Goal: Submit feedback/report problem

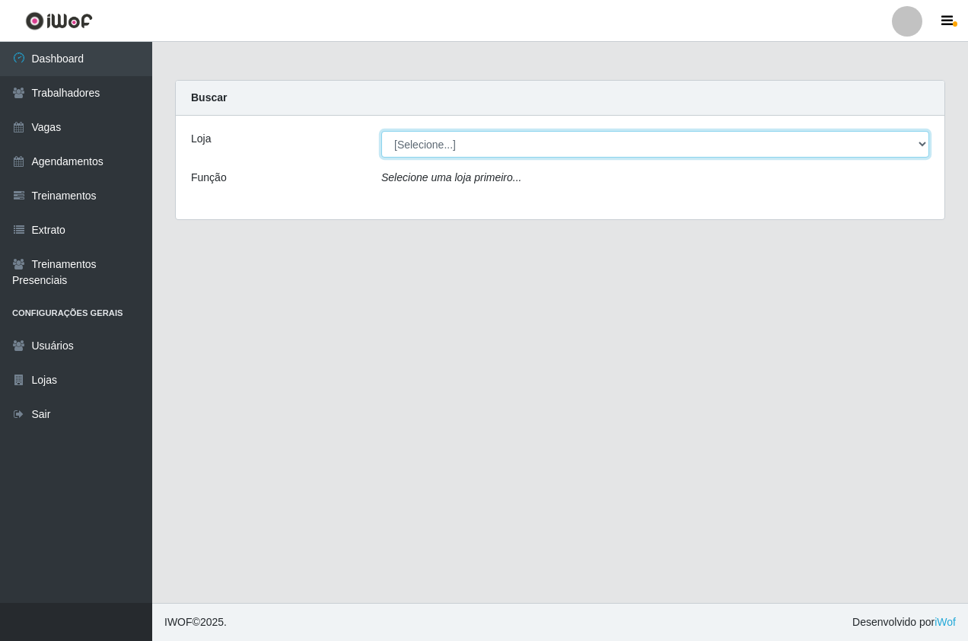
click at [428, 142] on select "[Selecione...] Pizza Nostra" at bounding box center [655, 144] width 548 height 27
select select "337"
click at [381, 131] on select "[Selecione...] Pizza Nostra" at bounding box center [655, 144] width 548 height 27
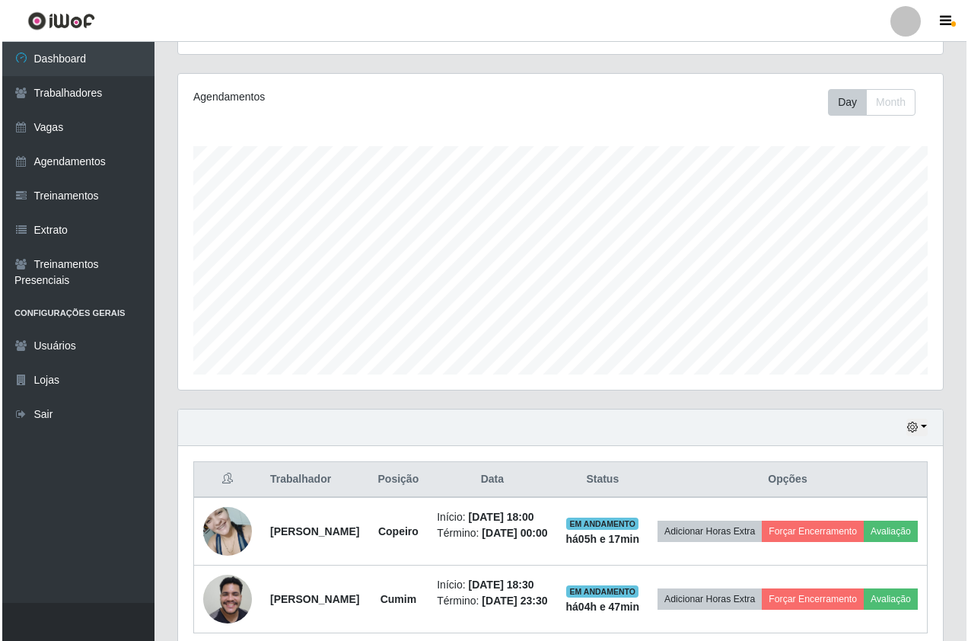
scroll to position [289, 0]
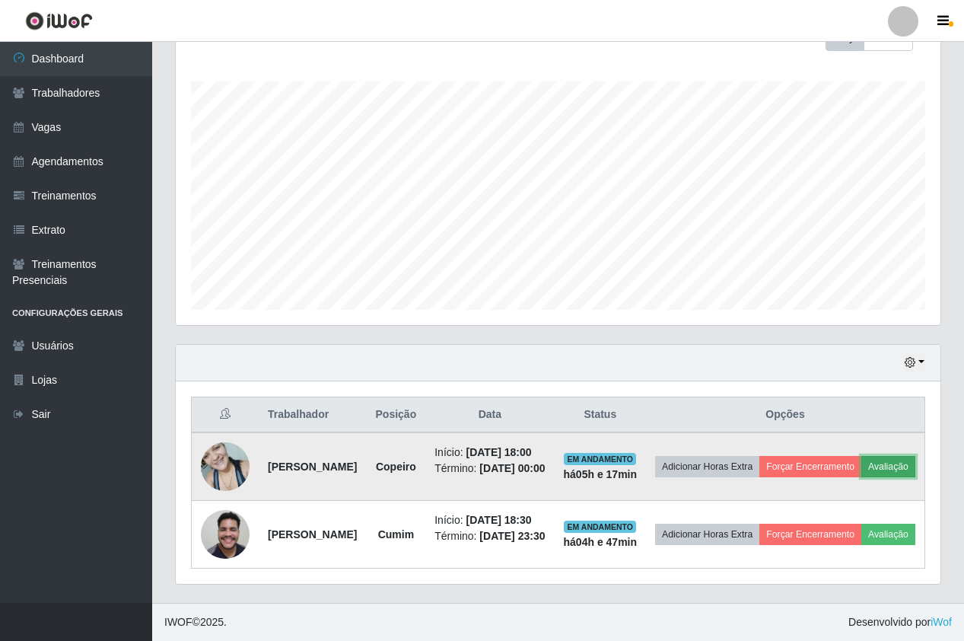
click at [861, 456] on button "Avaliação" at bounding box center [888, 466] width 54 height 21
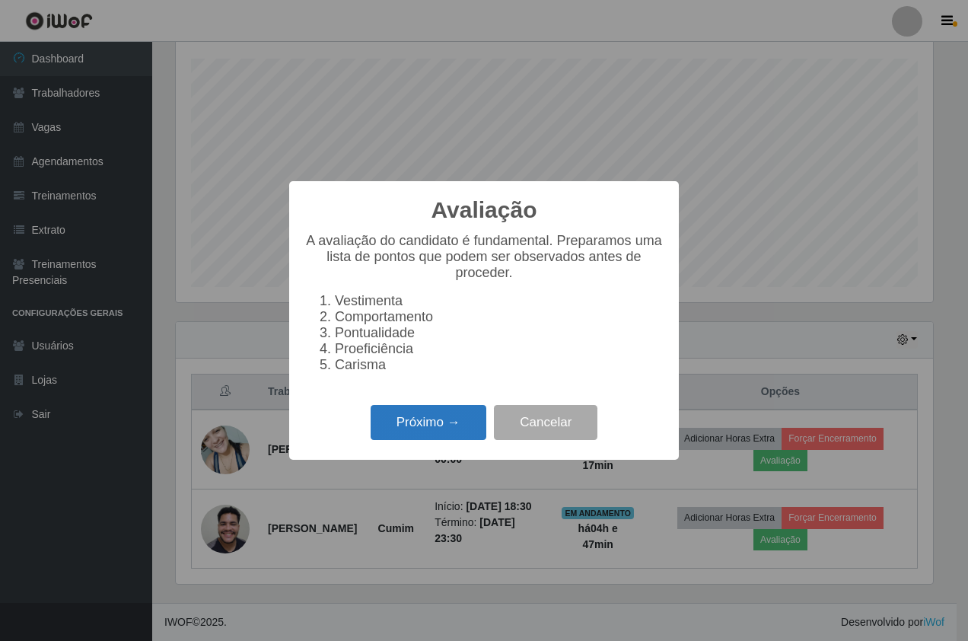
click at [447, 425] on button "Próximo →" at bounding box center [429, 423] width 116 height 36
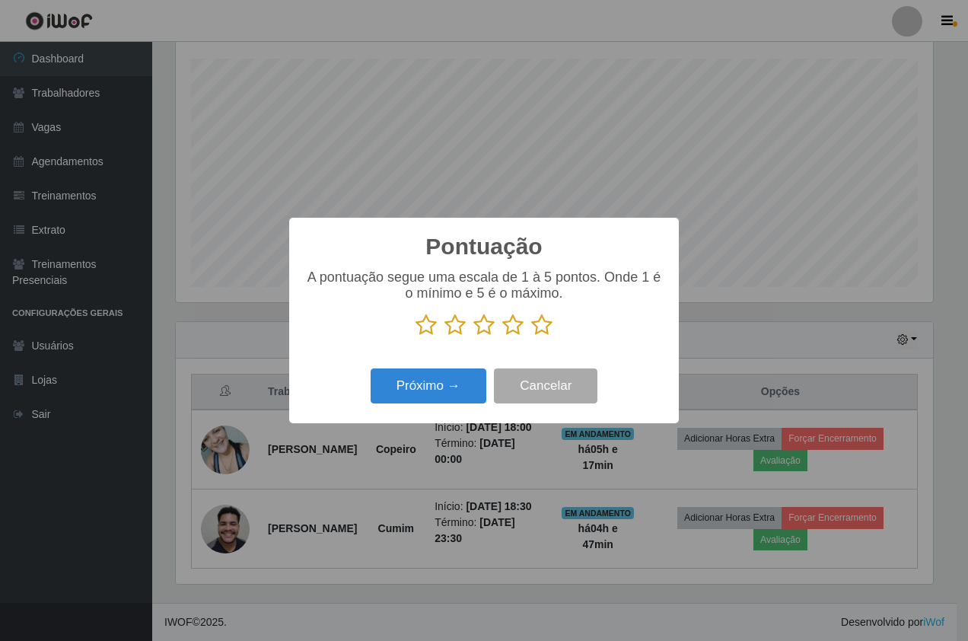
scroll to position [257, 0]
click at [527, 336] on p at bounding box center [483, 324] width 359 height 23
click at [537, 329] on icon at bounding box center [541, 324] width 21 height 23
click at [531, 336] on input "radio" at bounding box center [531, 336] width 0 height 0
click at [428, 379] on button "Próximo →" at bounding box center [429, 386] width 116 height 36
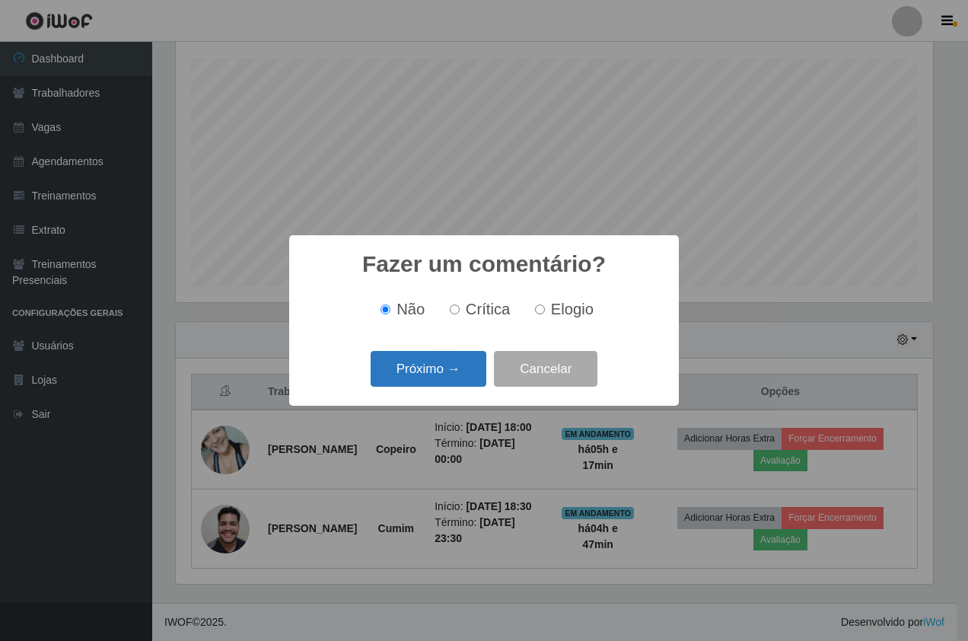
click at [431, 374] on button "Próximo →" at bounding box center [429, 369] width 116 height 36
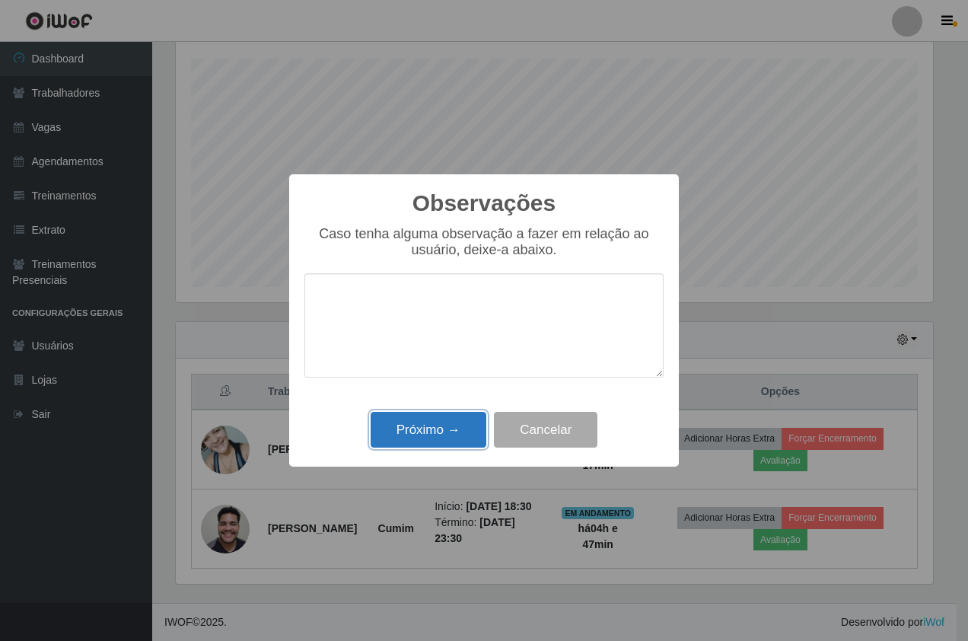
click at [439, 426] on button "Próximo →" at bounding box center [429, 430] width 116 height 36
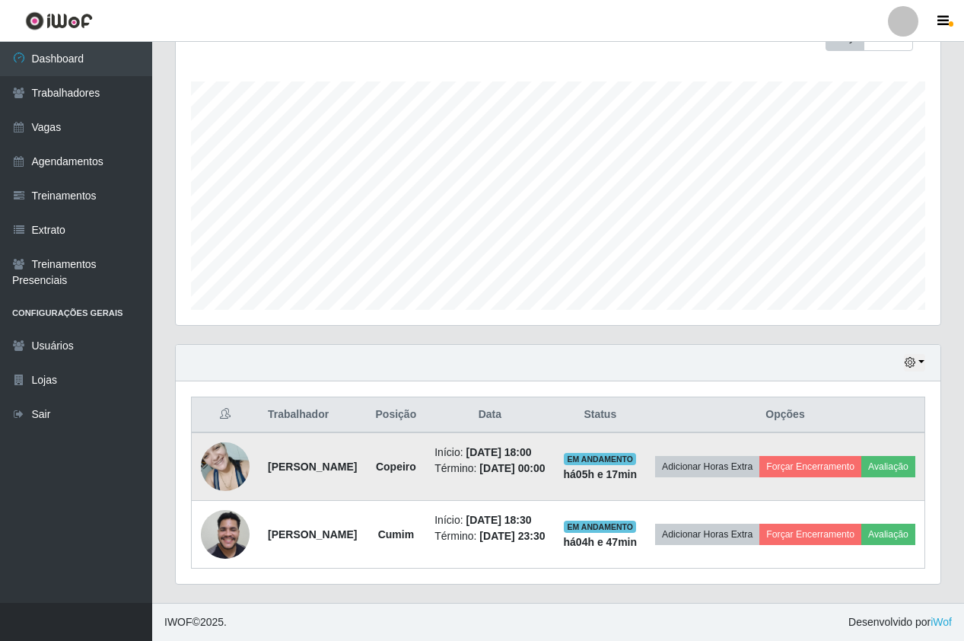
scroll to position [316, 765]
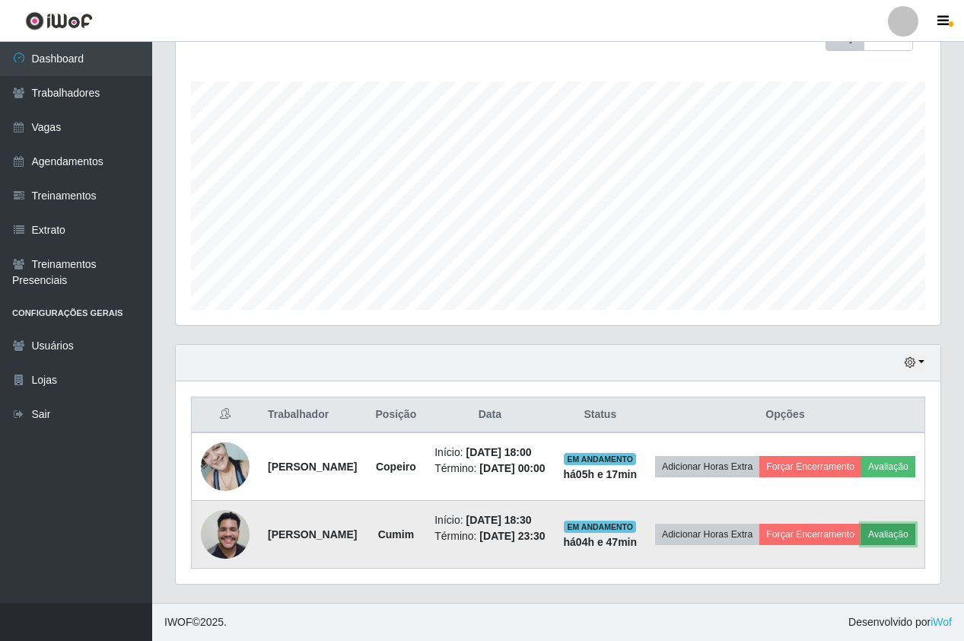
click at [861, 545] on button "Avaliação" at bounding box center [888, 534] width 54 height 21
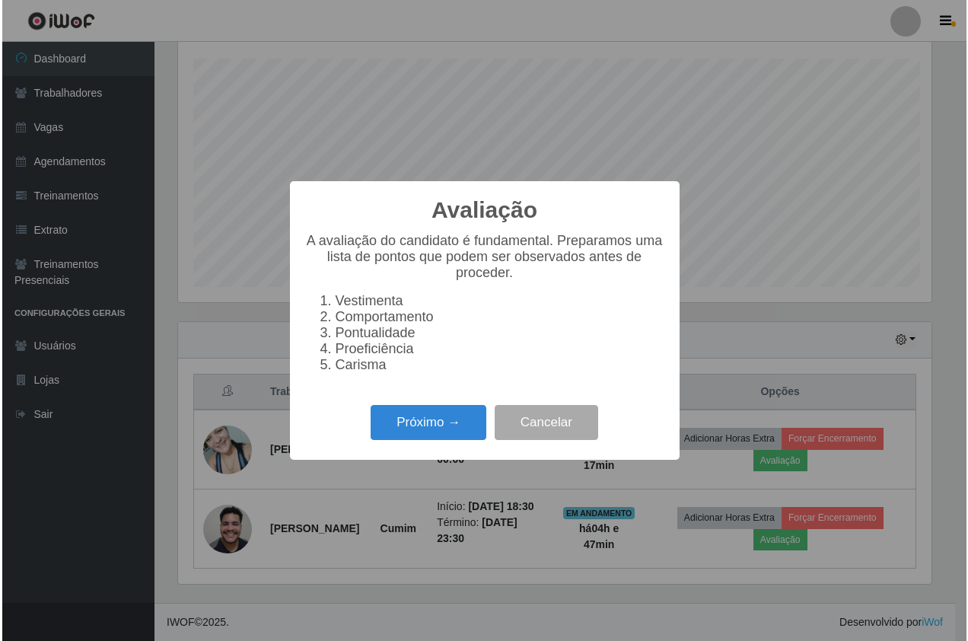
scroll to position [316, 757]
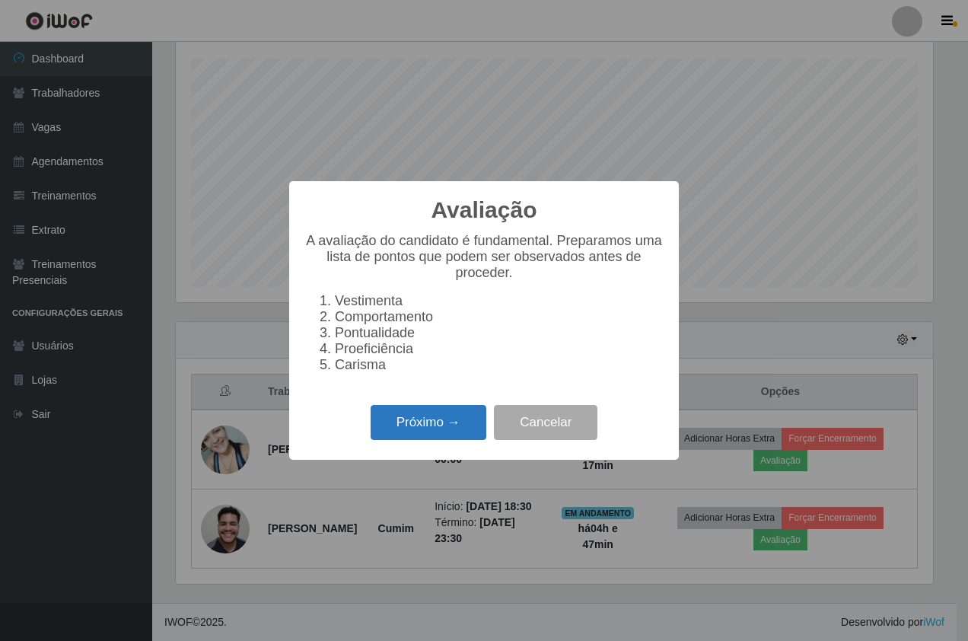
click at [422, 428] on button "Próximo →" at bounding box center [429, 423] width 116 height 36
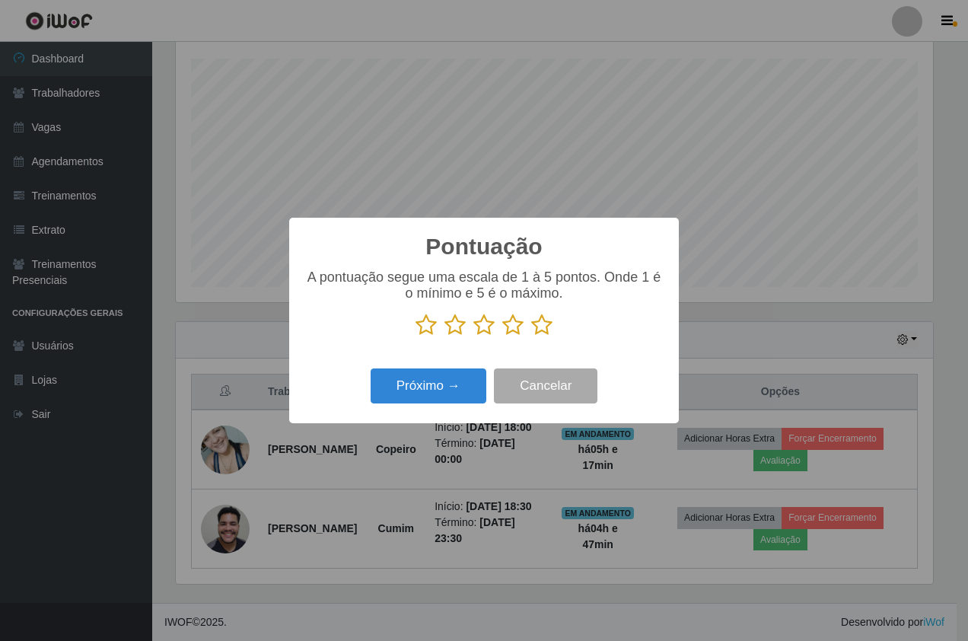
click at [524, 320] on p at bounding box center [483, 324] width 359 height 23
click at [546, 325] on icon at bounding box center [541, 324] width 21 height 23
click at [531, 336] on input "radio" at bounding box center [531, 336] width 0 height 0
click at [415, 396] on button "Próximo →" at bounding box center [429, 386] width 116 height 36
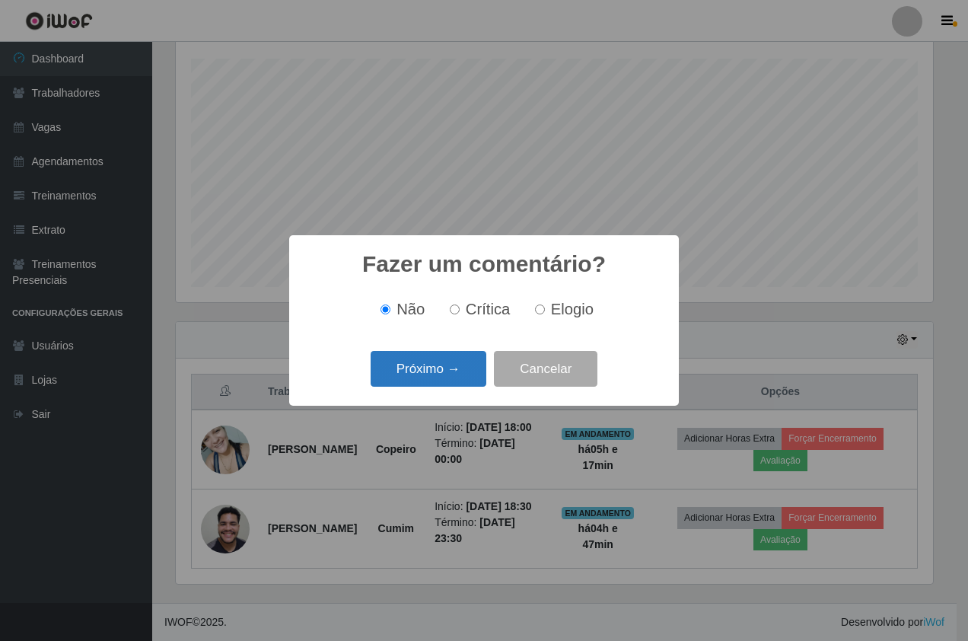
click at [417, 381] on button "Próximo →" at bounding box center [429, 369] width 116 height 36
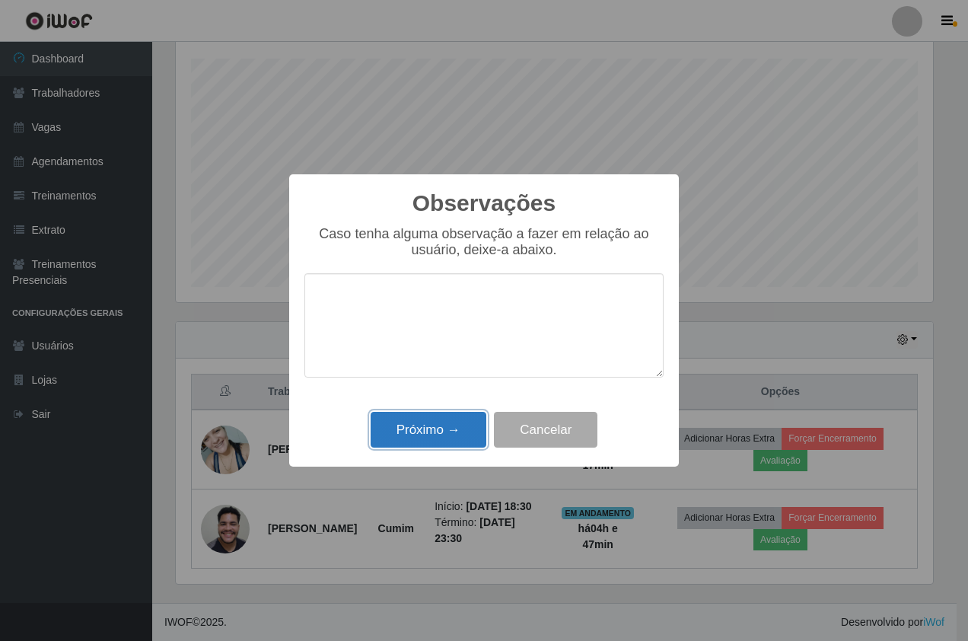
click at [428, 444] on button "Próximo →" at bounding box center [429, 430] width 116 height 36
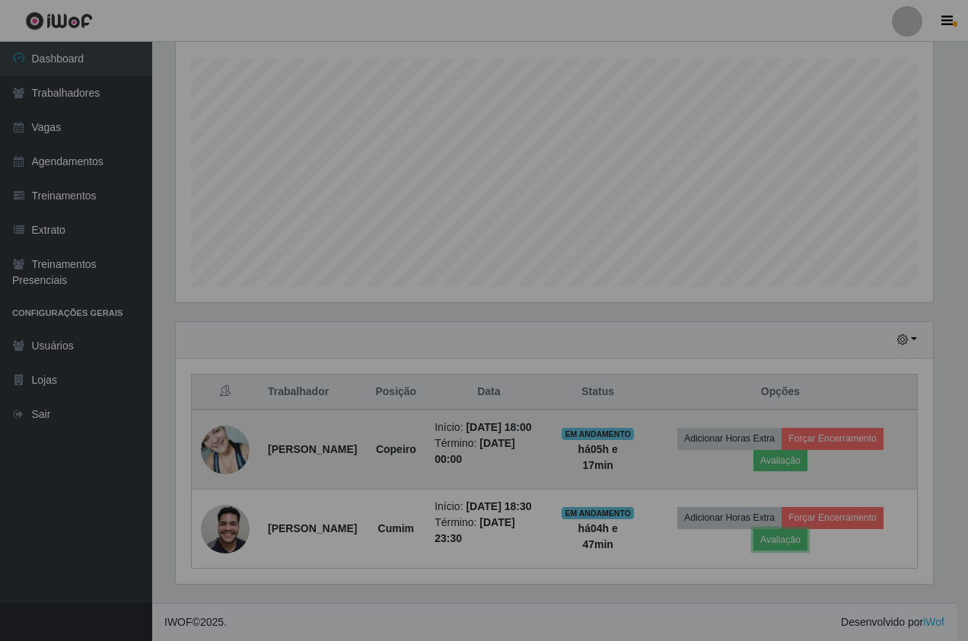
scroll to position [316, 765]
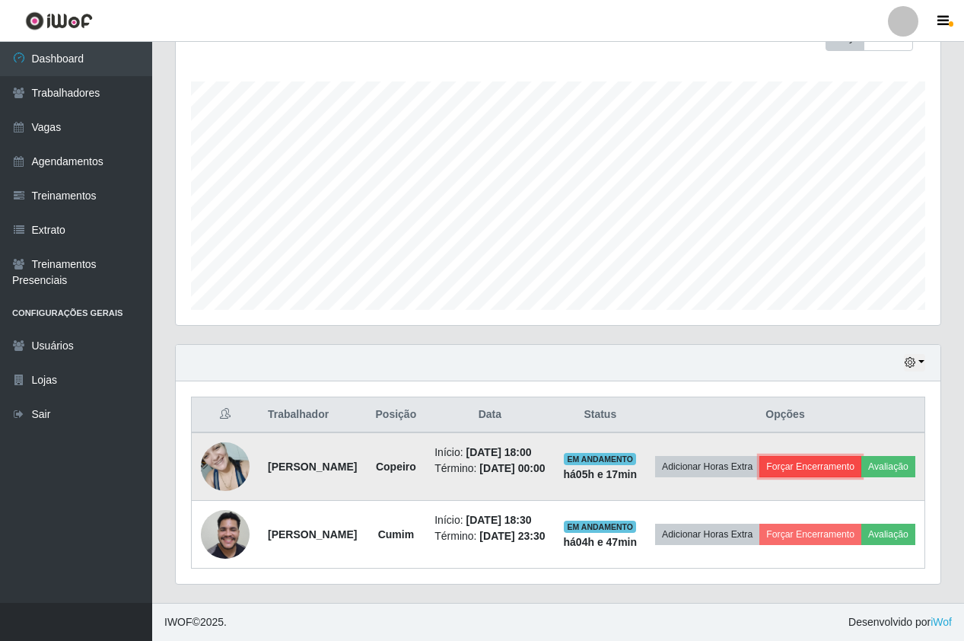
click at [829, 456] on button "Forçar Encerramento" at bounding box center [810, 466] width 102 height 21
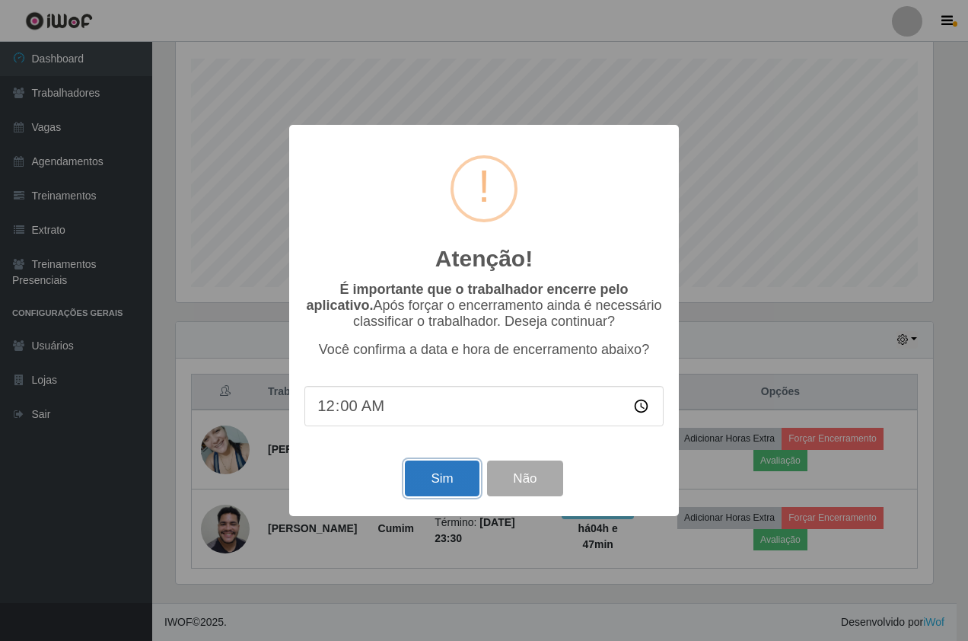
click at [445, 486] on button "Sim" at bounding box center [442, 478] width 74 height 36
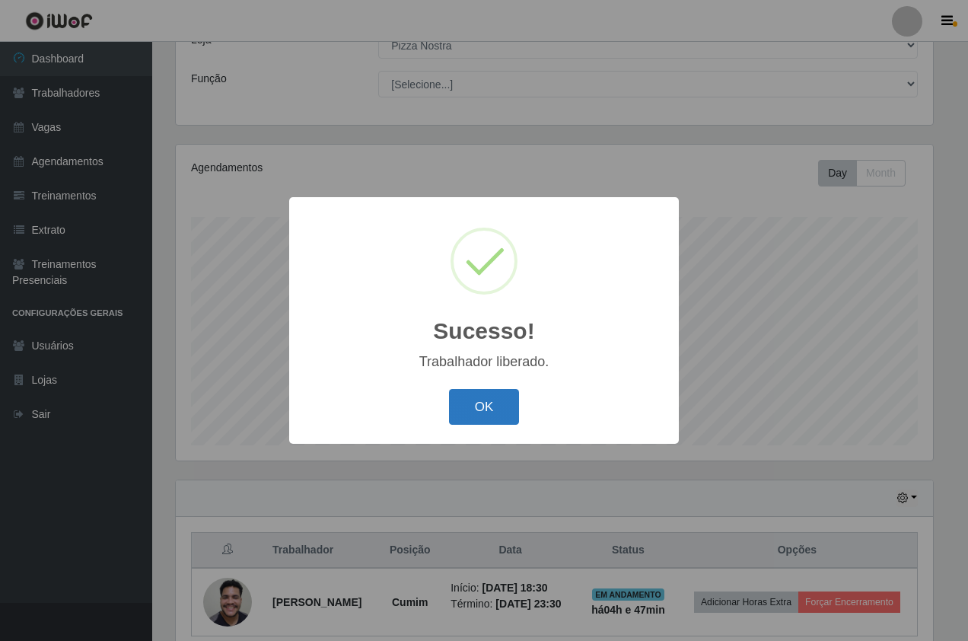
drag, startPoint x: 502, startPoint y: 406, endPoint x: 511, endPoint y: 411, distance: 9.5
click at [501, 407] on button "OK" at bounding box center [484, 407] width 71 height 36
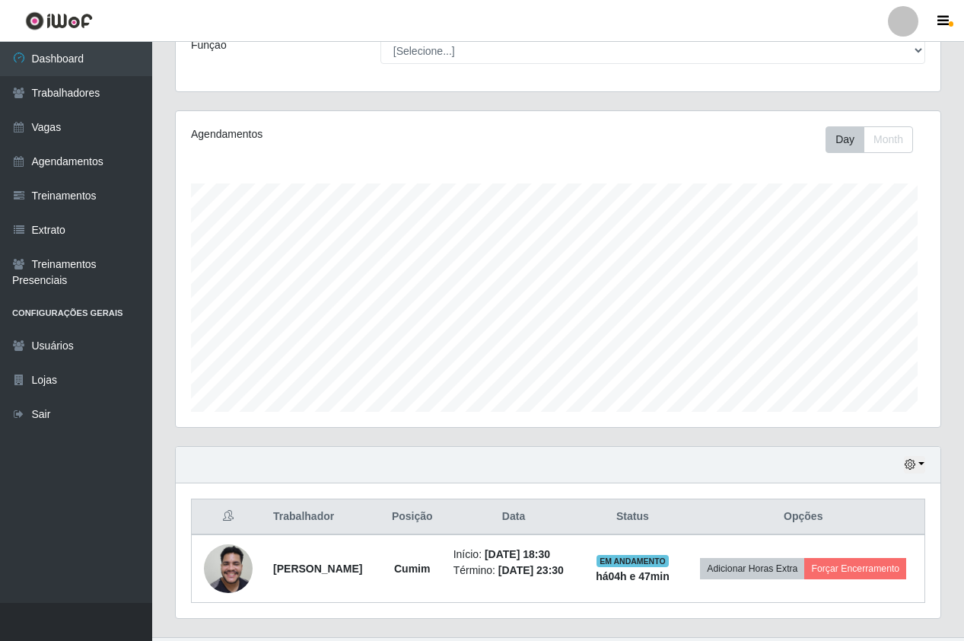
scroll to position [167, 0]
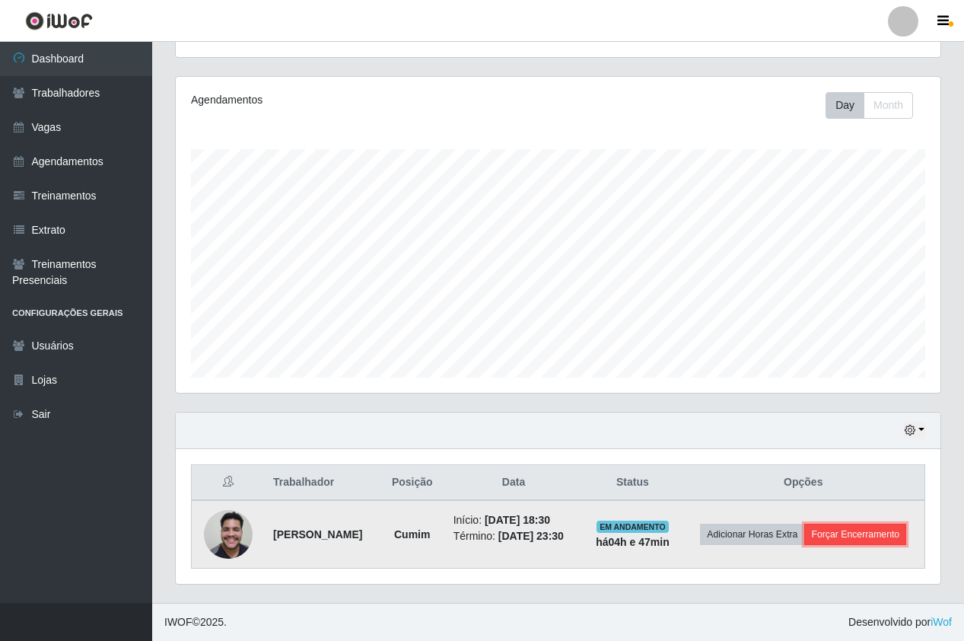
click at [846, 530] on button "Forçar Encerramento" at bounding box center [855, 534] width 102 height 21
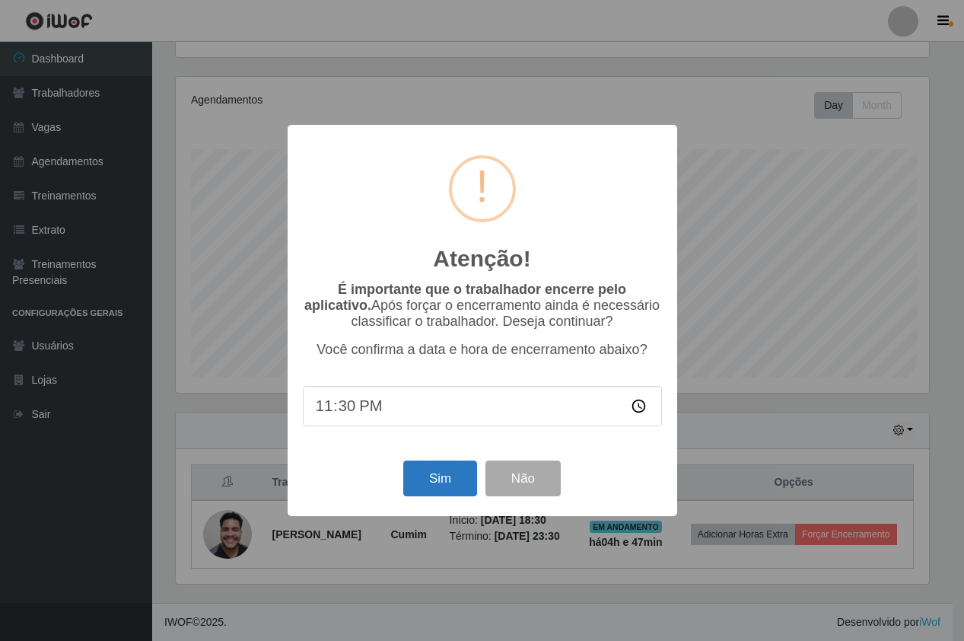
scroll to position [316, 757]
click at [421, 464] on div "Sim Não" at bounding box center [483, 478] width 359 height 43
click at [451, 475] on button "Sim" at bounding box center [442, 478] width 74 height 36
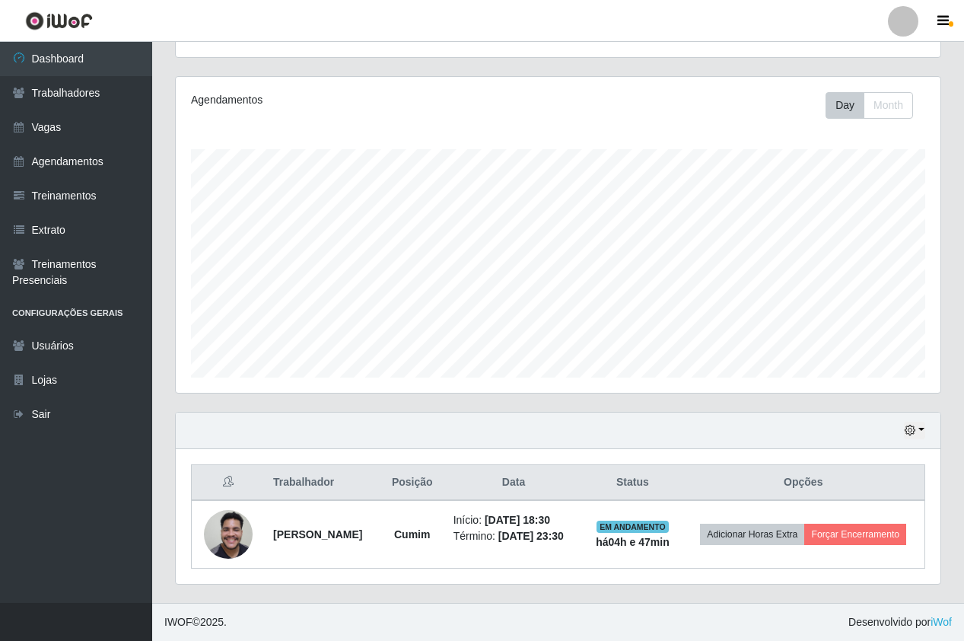
scroll to position [0, 0]
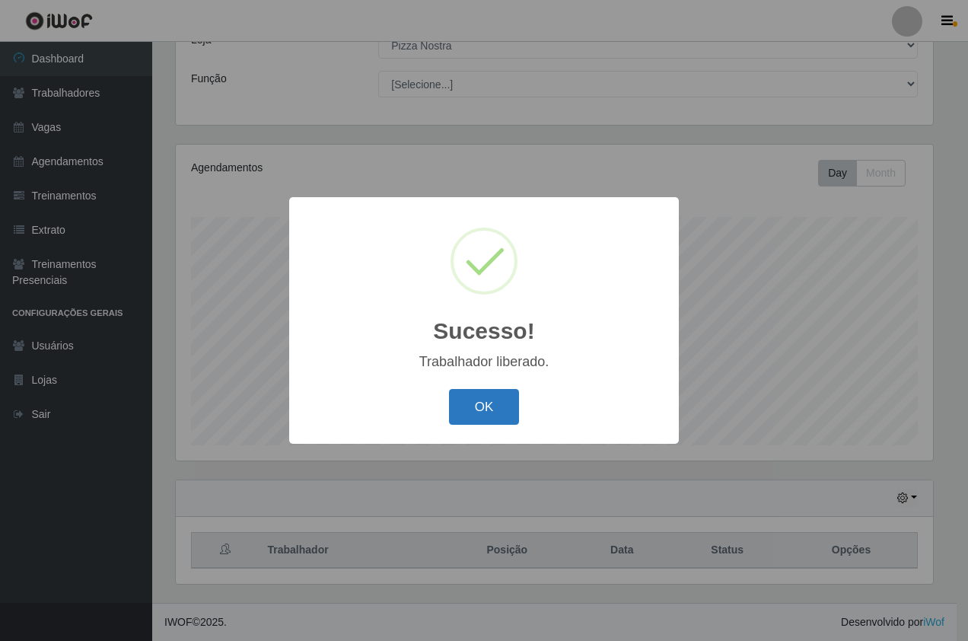
click at [484, 408] on button "OK" at bounding box center [484, 407] width 71 height 36
